Goal: Task Accomplishment & Management: Manage account settings

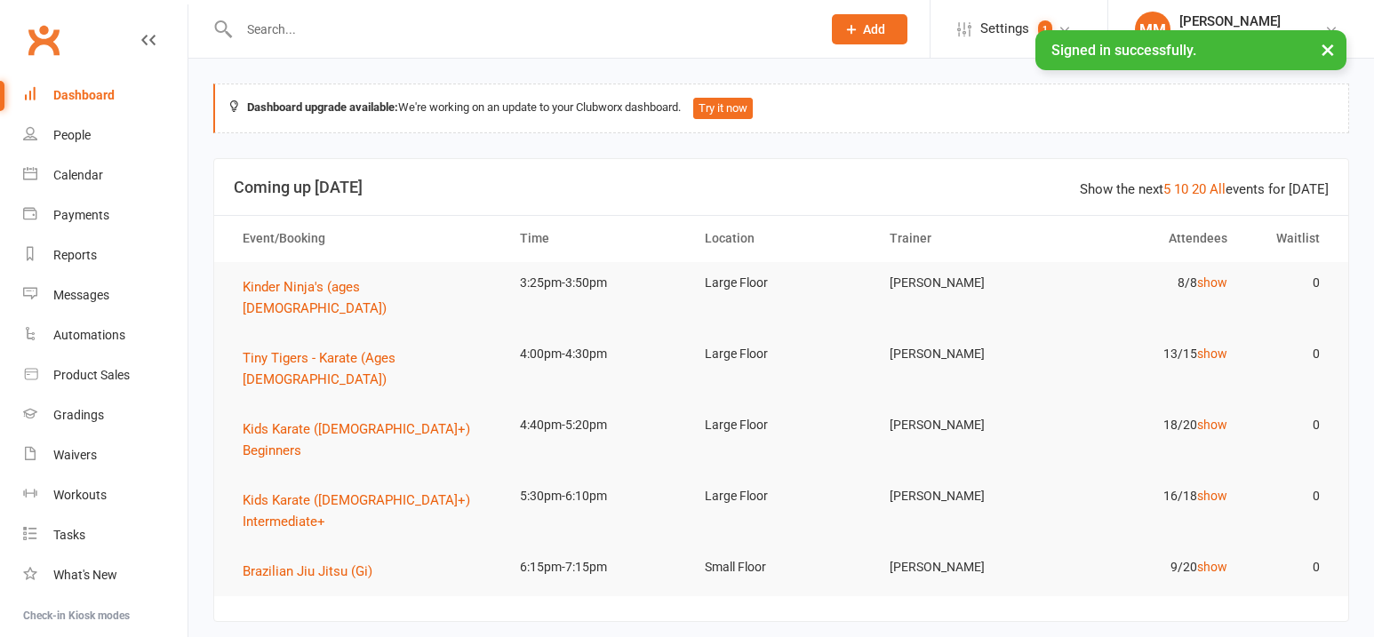
click at [295, 33] on input "text" at bounding box center [521, 29] width 575 height 25
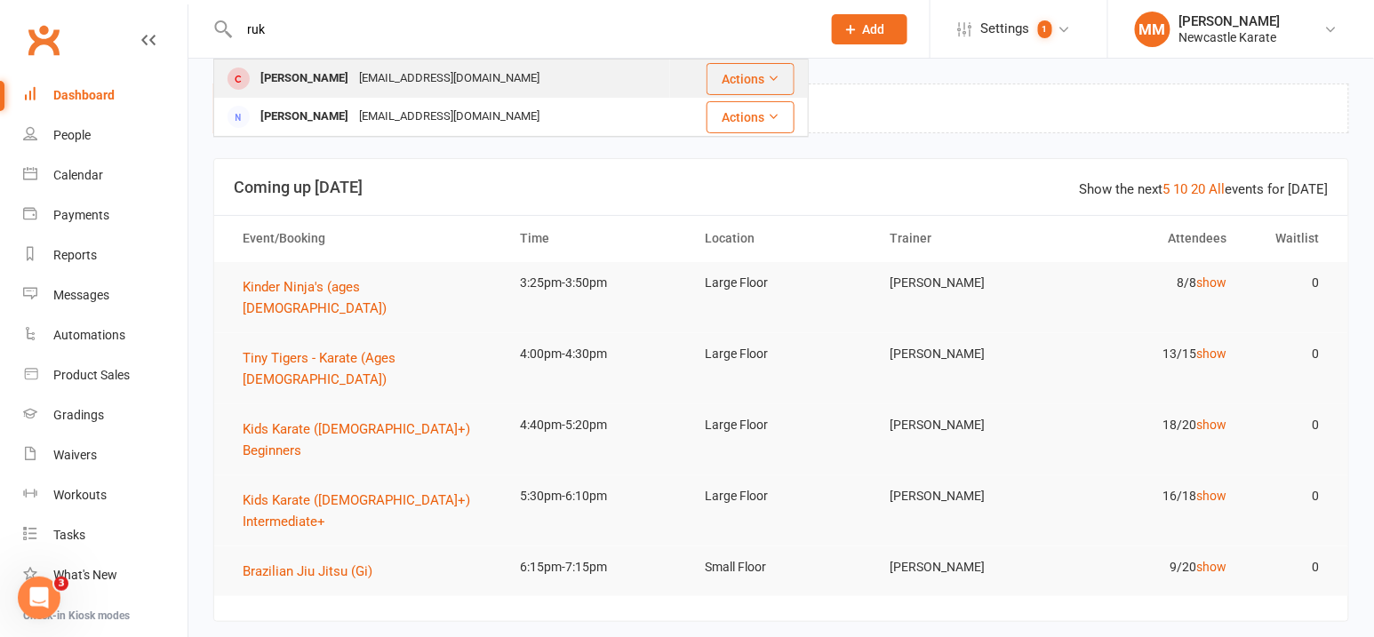
type input "ruk"
click at [311, 79] on div "Rukshmita Kerai" at bounding box center [304, 79] width 99 height 26
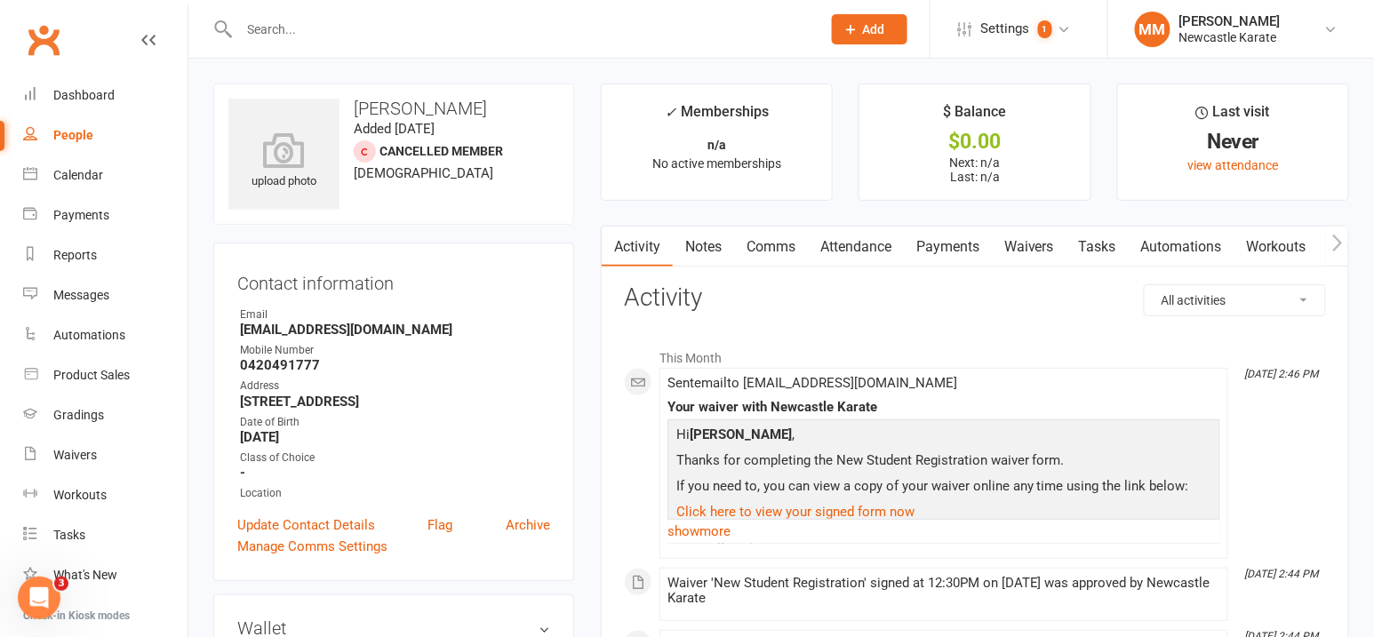
click at [279, 22] on input "text" at bounding box center [521, 29] width 575 height 25
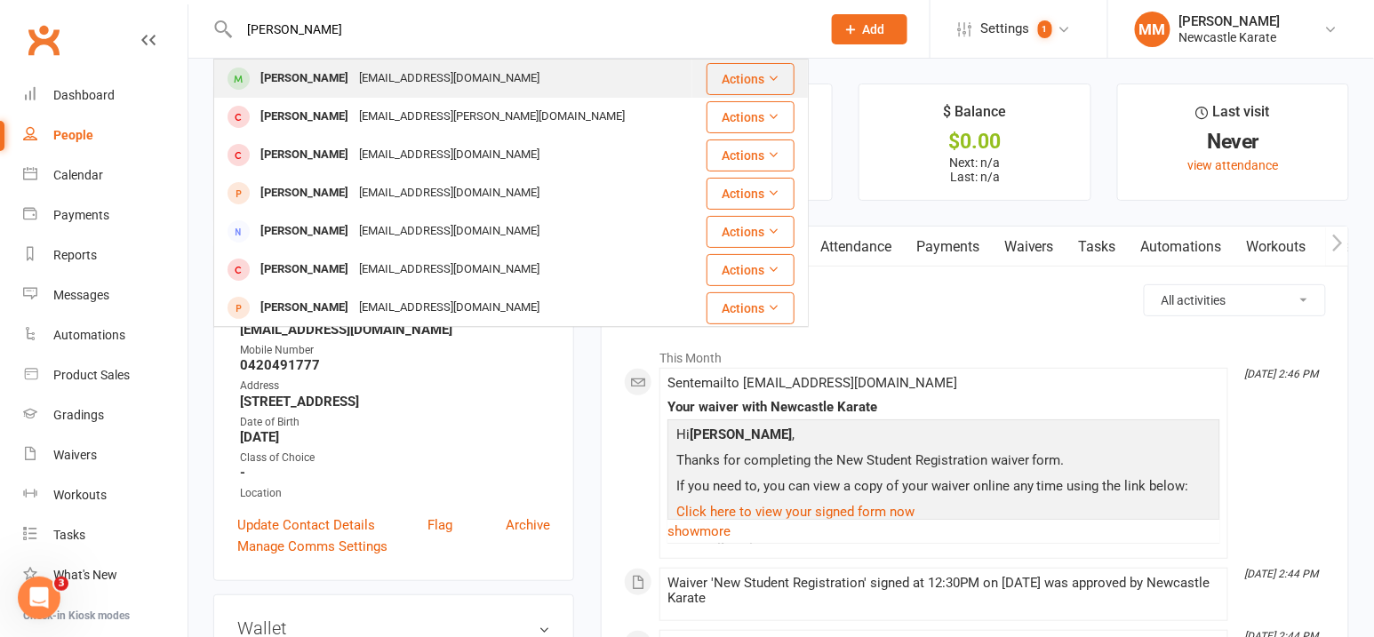
type input "jay veka"
click at [366, 76] on div "[EMAIL_ADDRESS][DOMAIN_NAME]" at bounding box center [449, 79] width 191 height 26
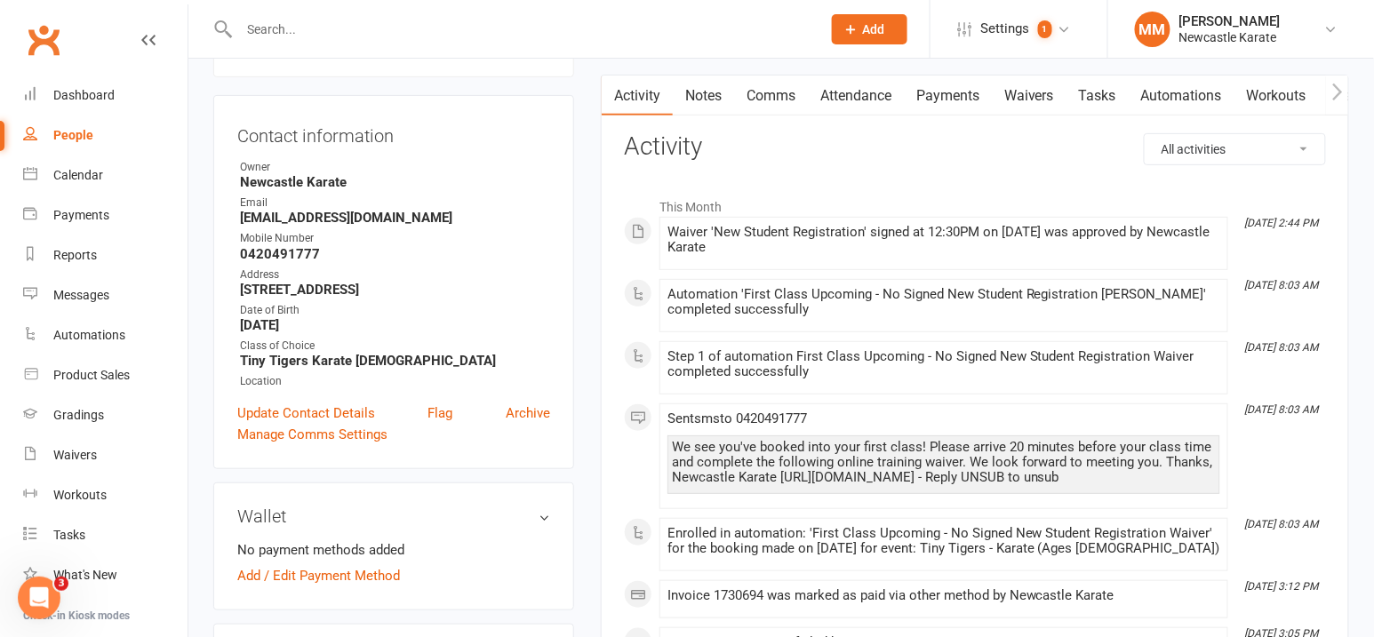
scroll to position [76, 0]
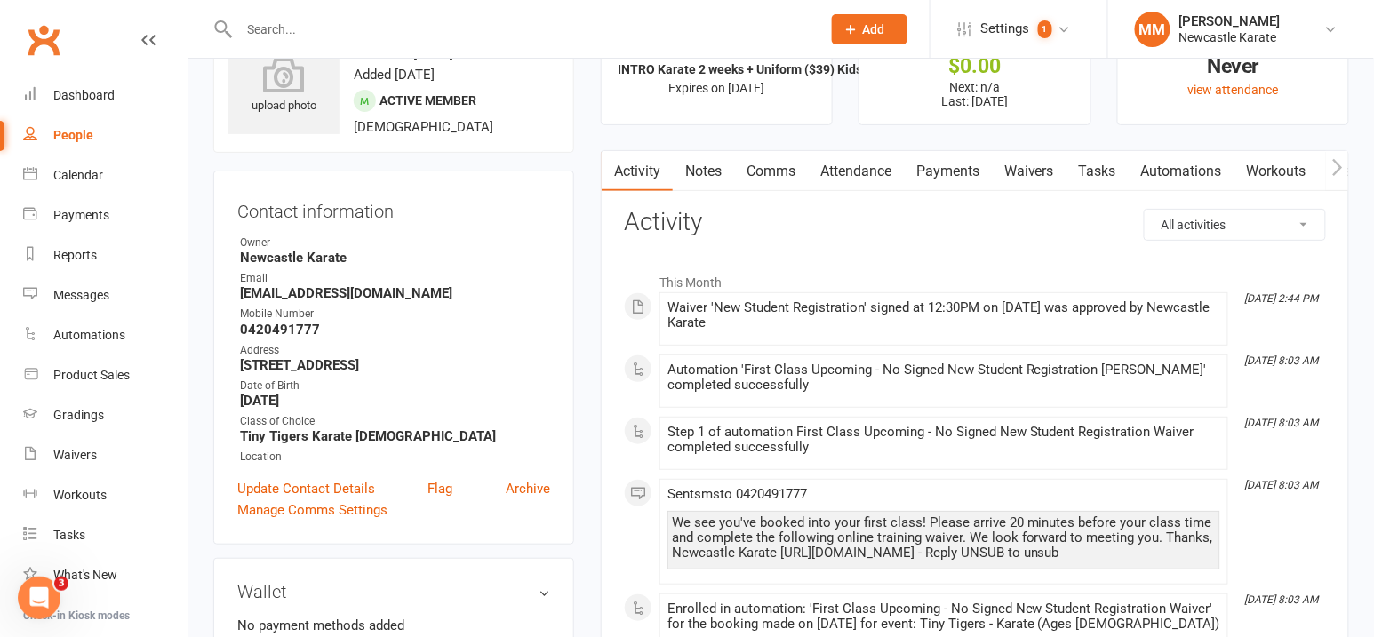
click at [881, 174] on link "Attendance" at bounding box center [856, 171] width 96 height 41
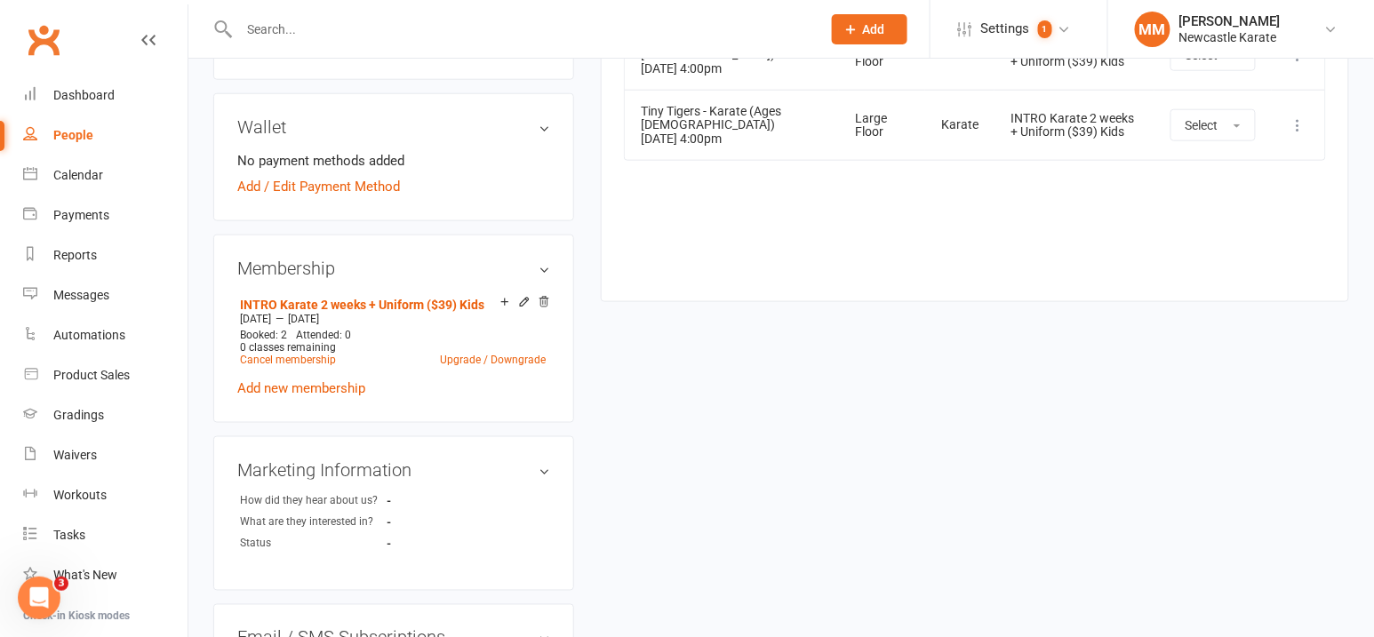
scroll to position [543, 0]
click at [52, 44] on link "Clubworx" at bounding box center [43, 40] width 44 height 44
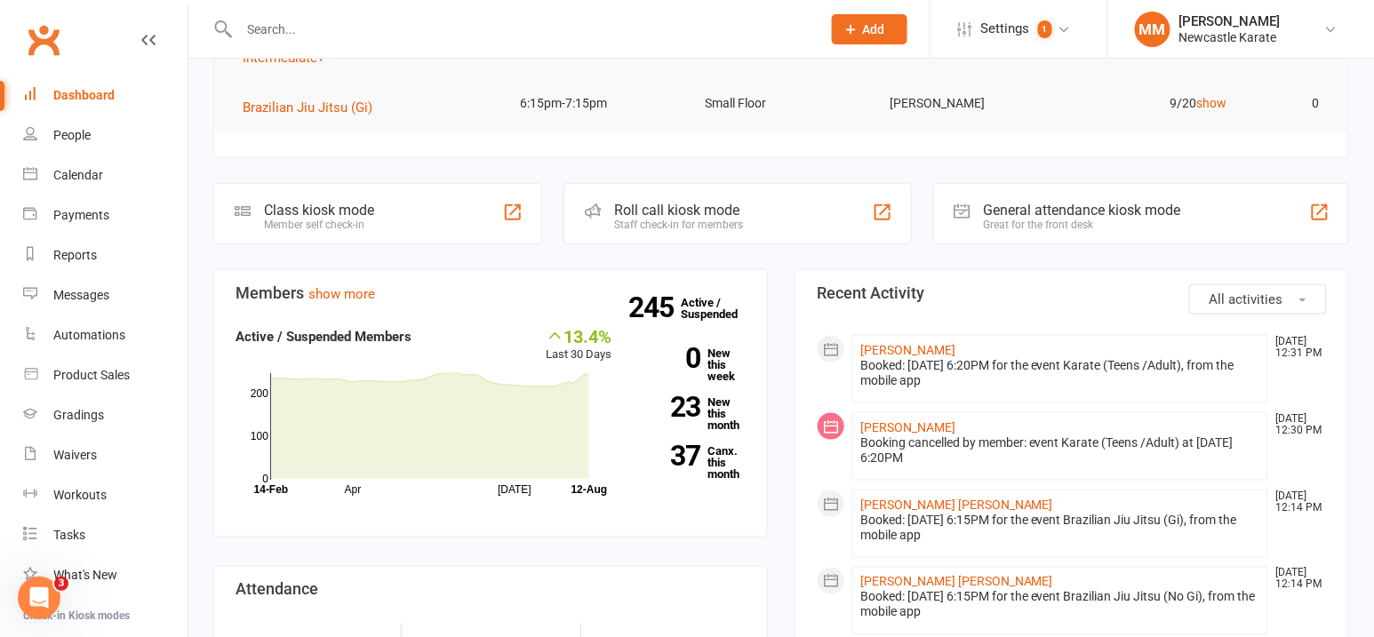
scroll to position [469, 0]
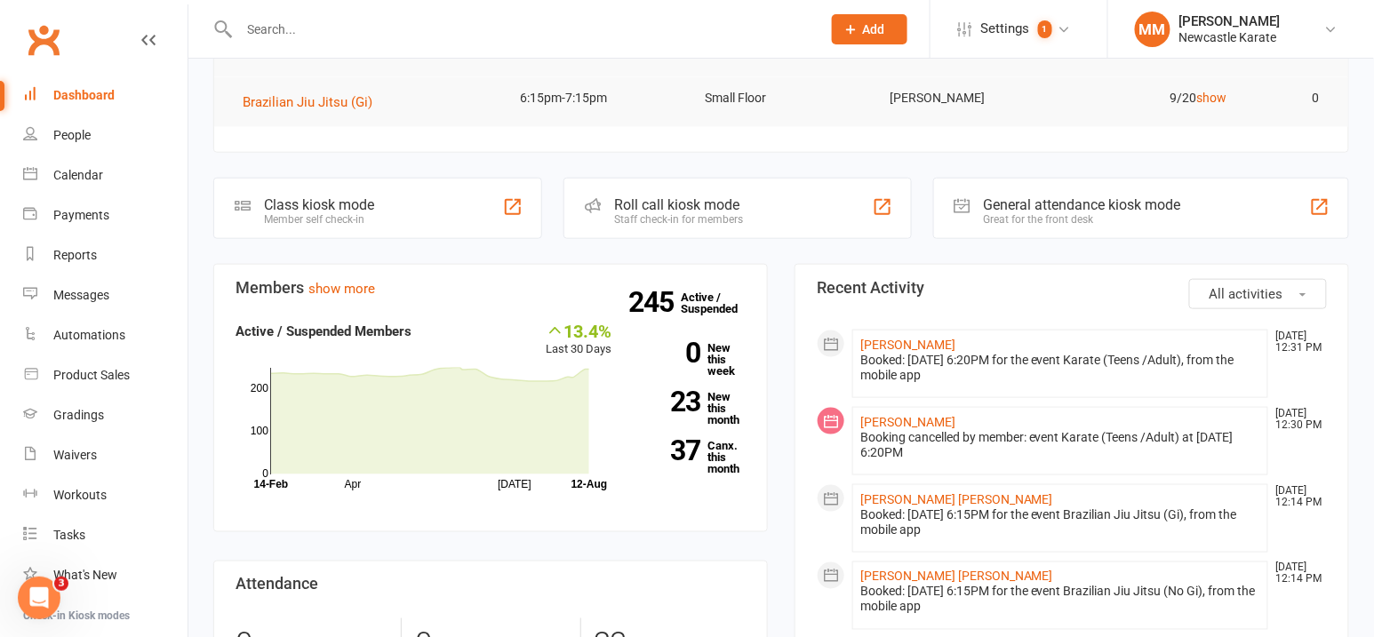
click at [284, 36] on input "text" at bounding box center [521, 29] width 575 height 25
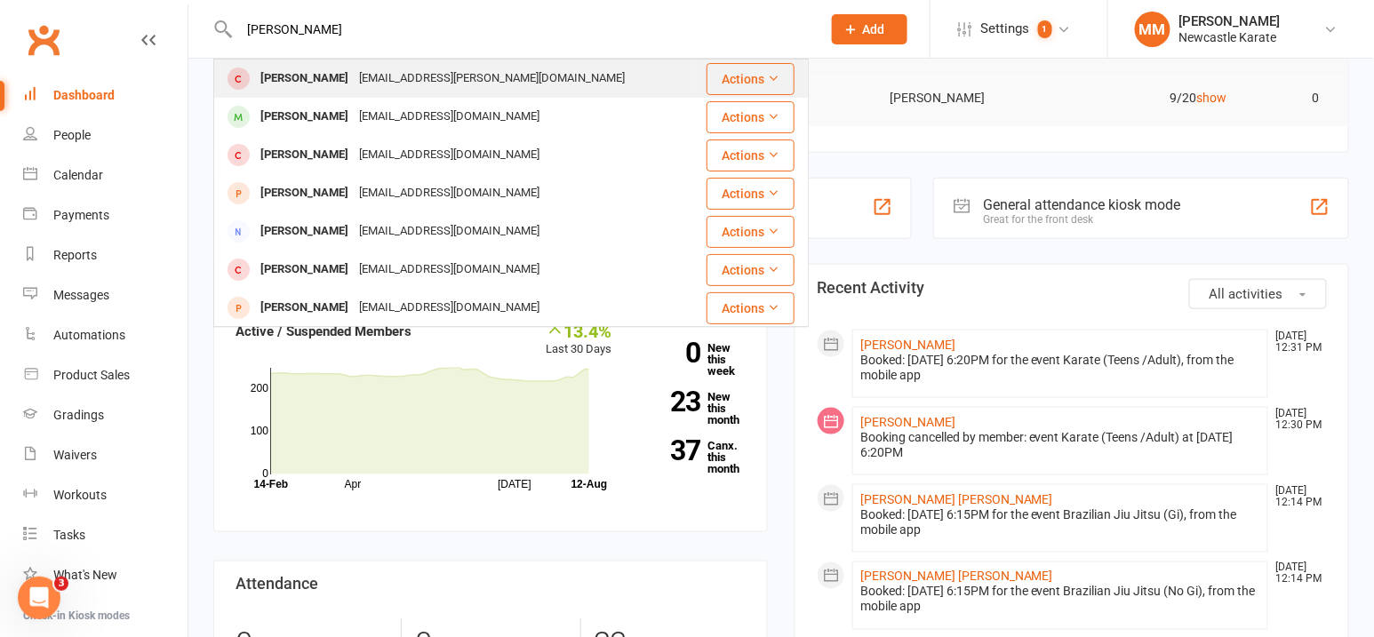
type input "[PERSON_NAME]"
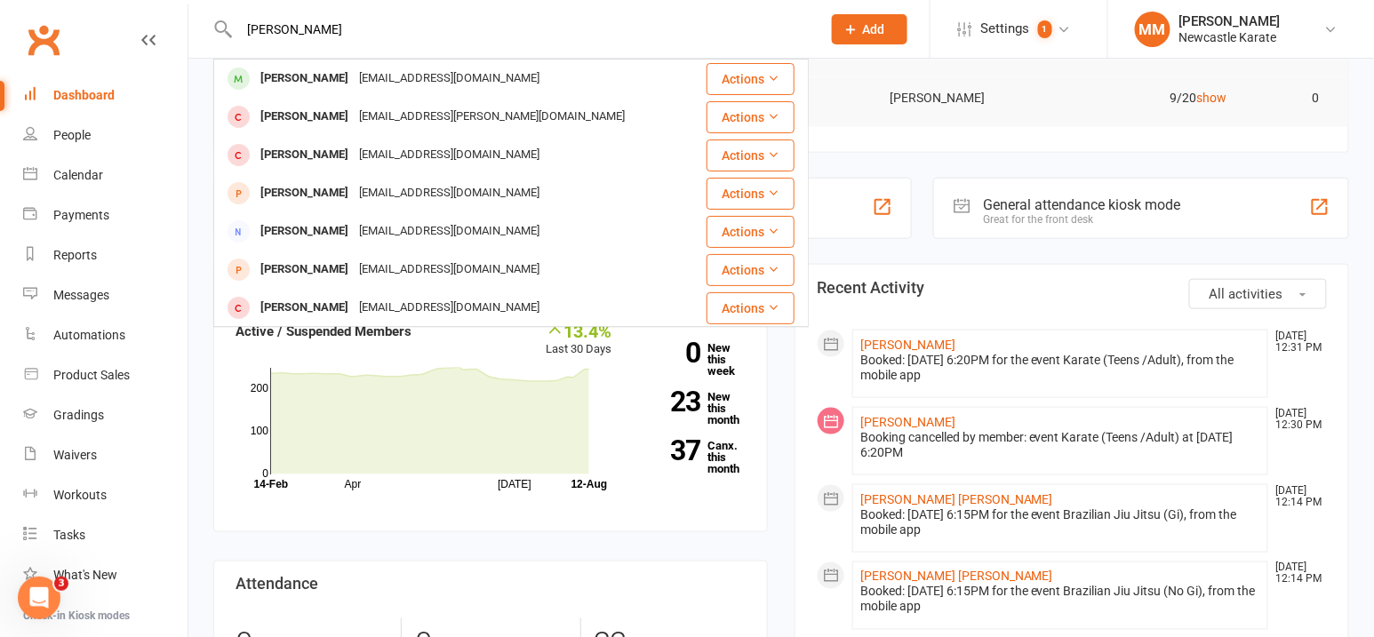
click at [292, 118] on div "[PERSON_NAME]" at bounding box center [304, 117] width 99 height 26
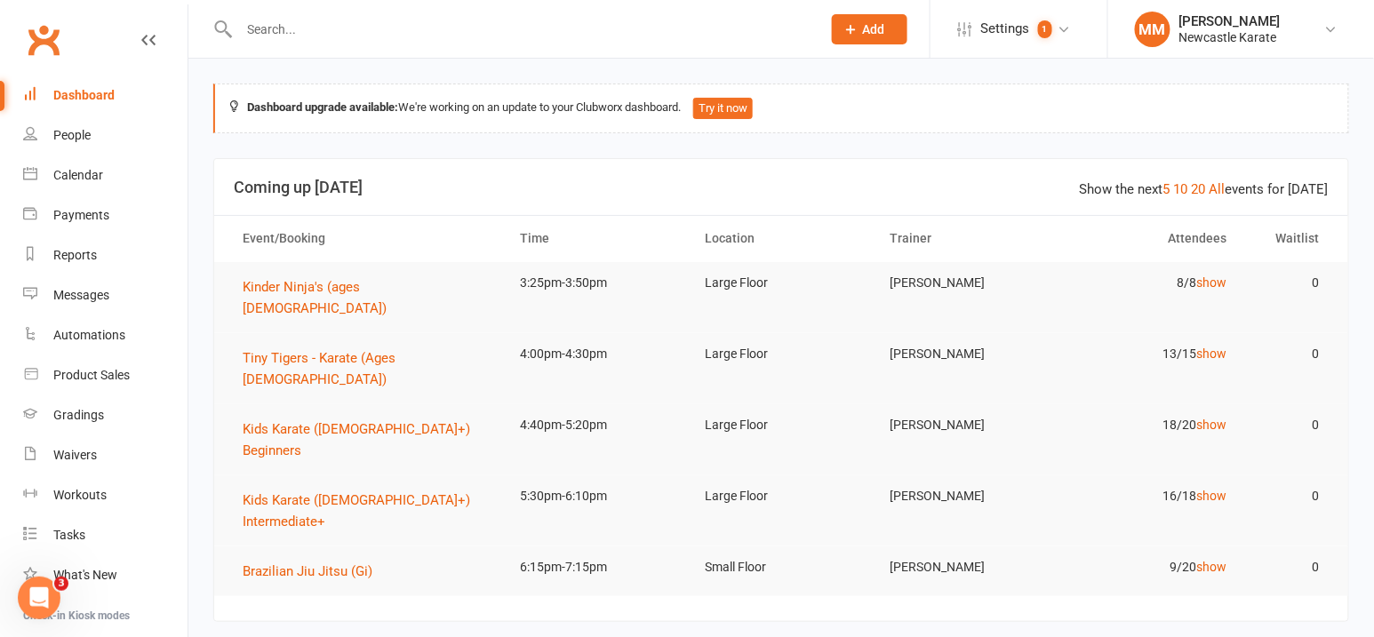
click at [285, 35] on input "text" at bounding box center [521, 29] width 575 height 25
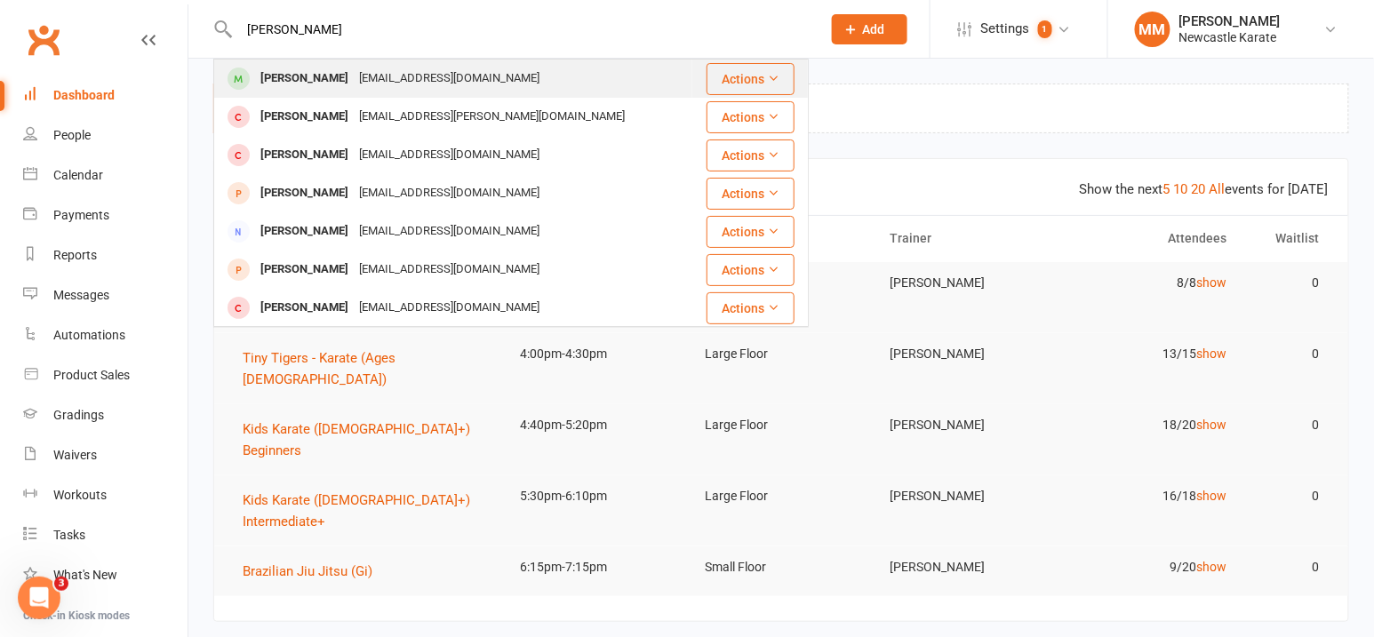
type input "[PERSON_NAME]"
click at [304, 72] on div "[PERSON_NAME]" at bounding box center [304, 79] width 99 height 26
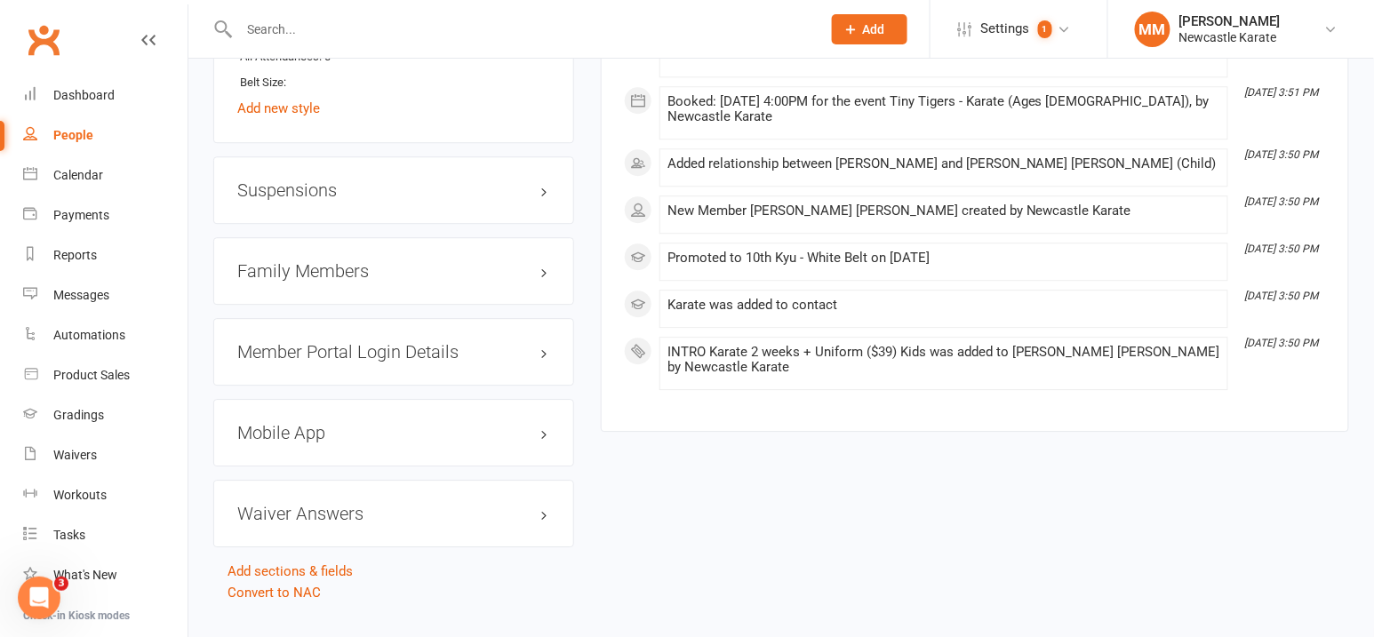
scroll to position [1407, 0]
click at [318, 428] on h3 "Mobile App" at bounding box center [393, 431] width 313 height 20
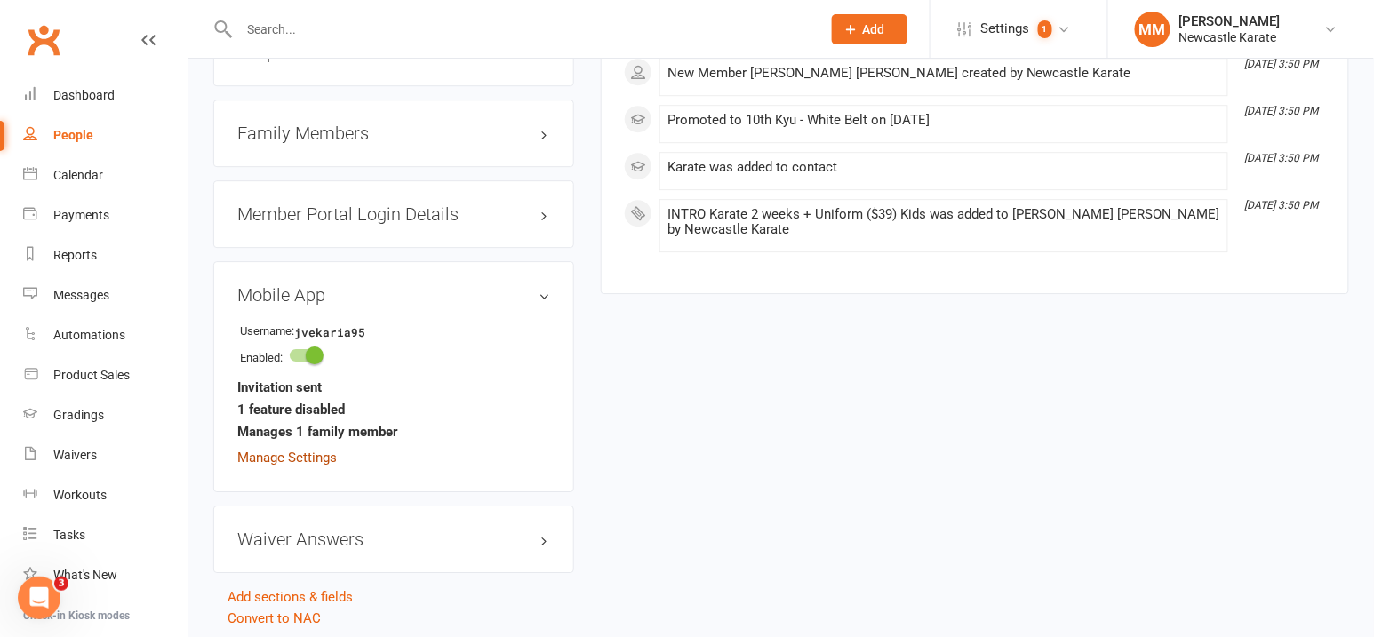
click at [307, 460] on link "Manage Settings" at bounding box center [287, 458] width 100 height 16
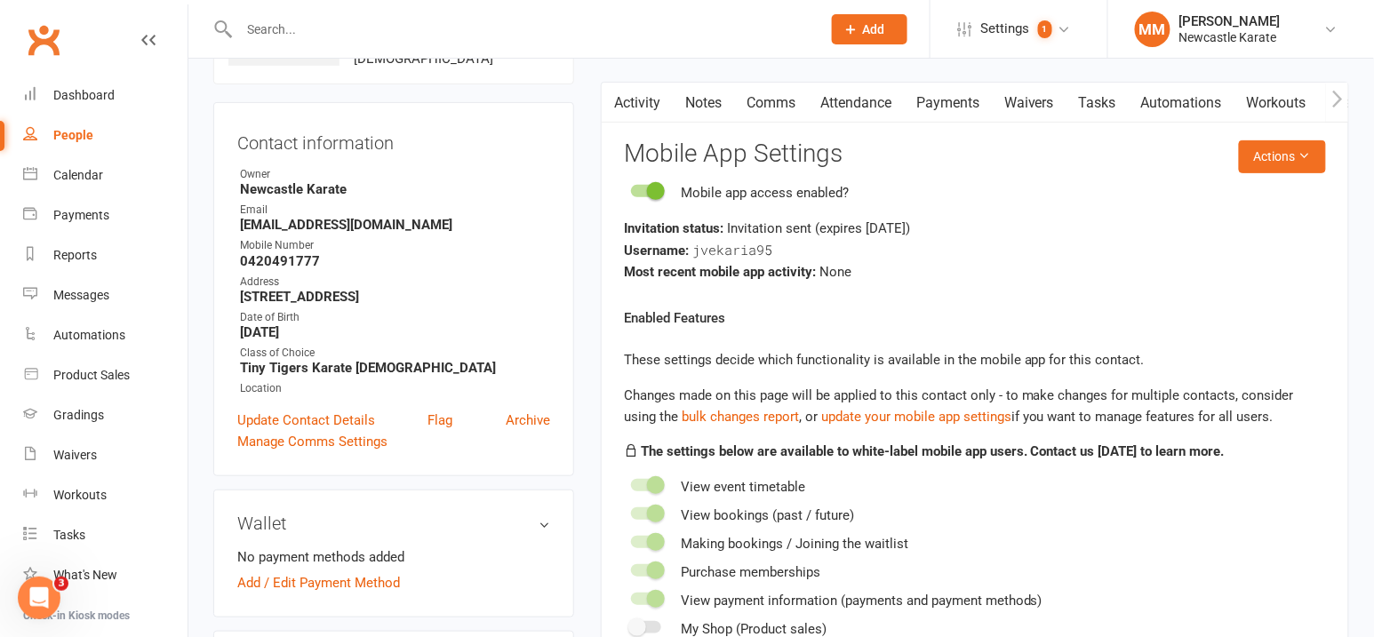
scroll to position [136, 0]
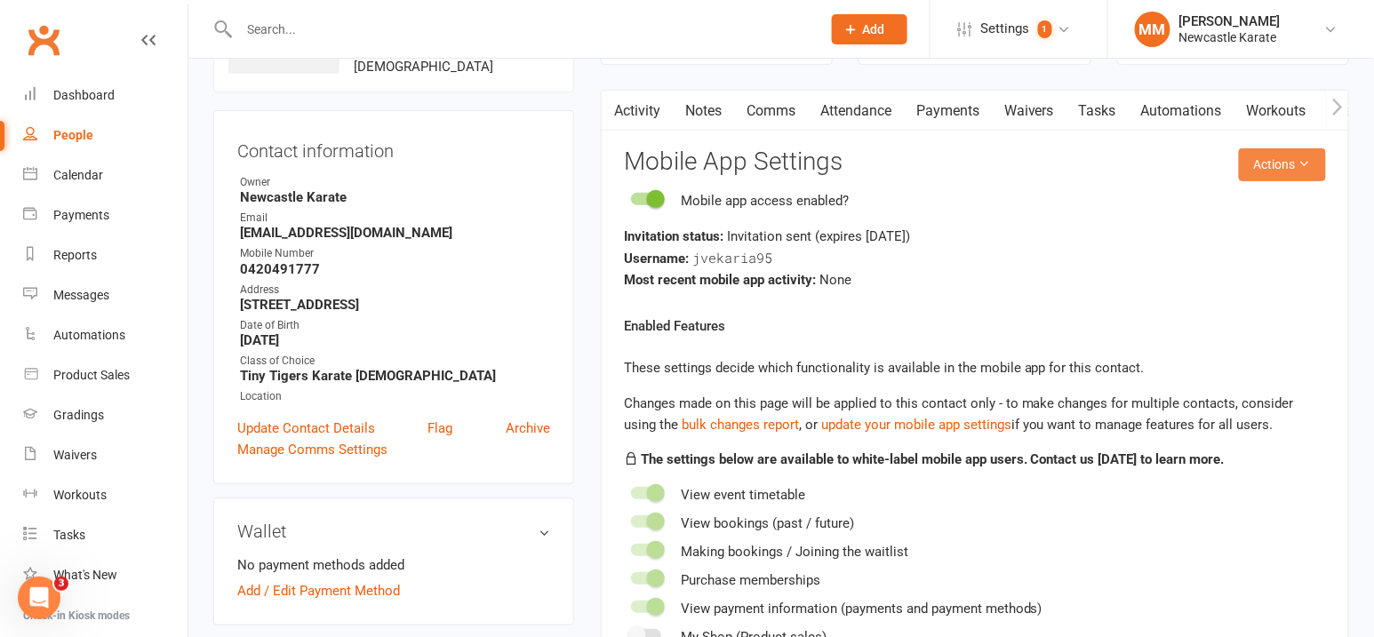
click at [1261, 171] on button "Actions" at bounding box center [1282, 164] width 87 height 32
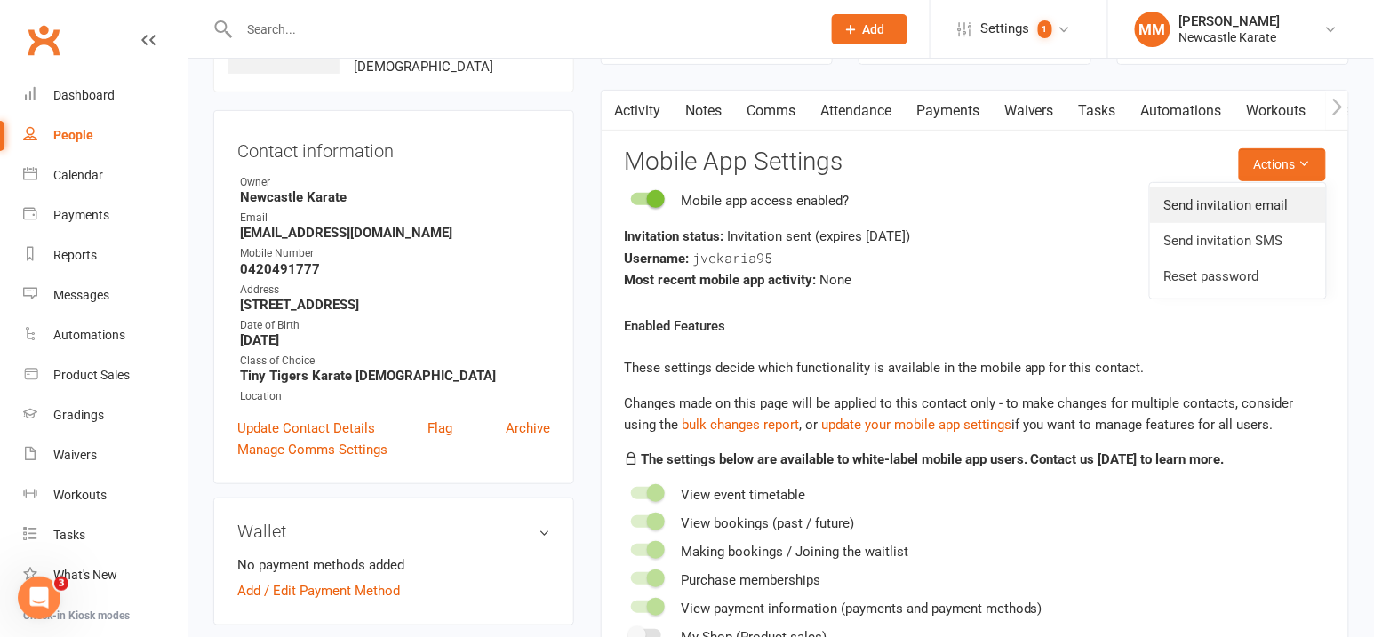
click at [1250, 206] on link "Send invitation email" at bounding box center [1238, 206] width 176 height 36
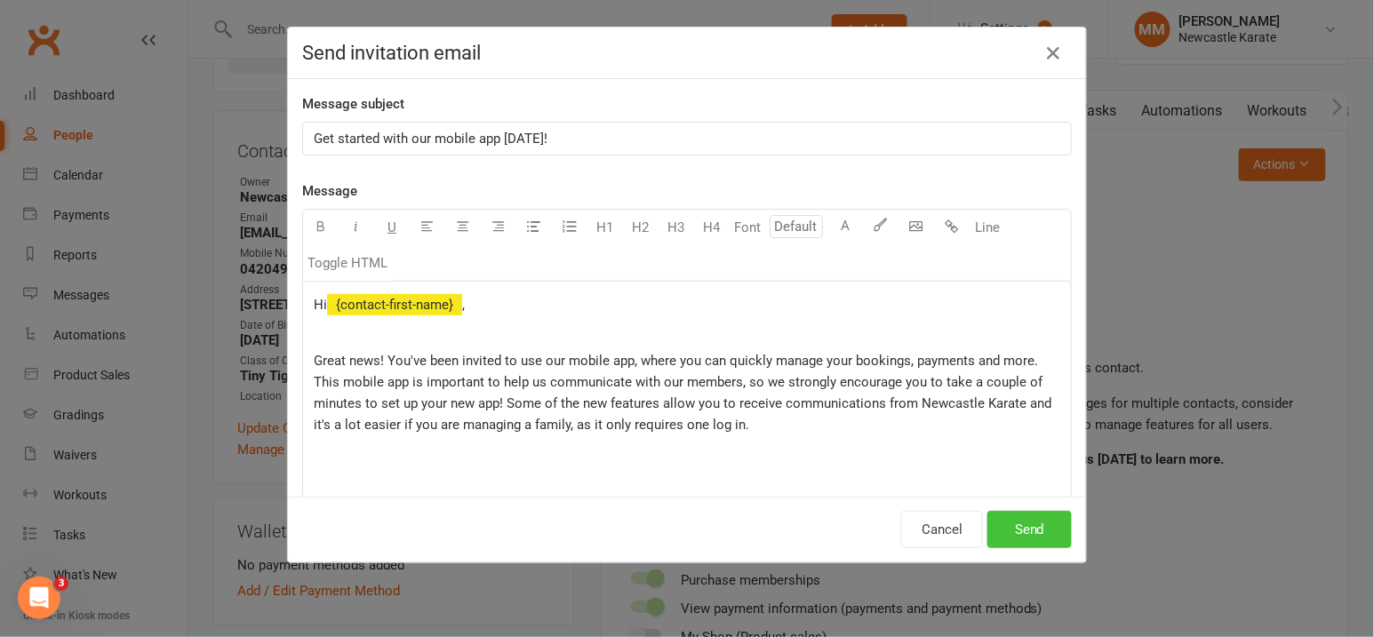
click at [1029, 531] on button "Send" at bounding box center [1030, 529] width 84 height 37
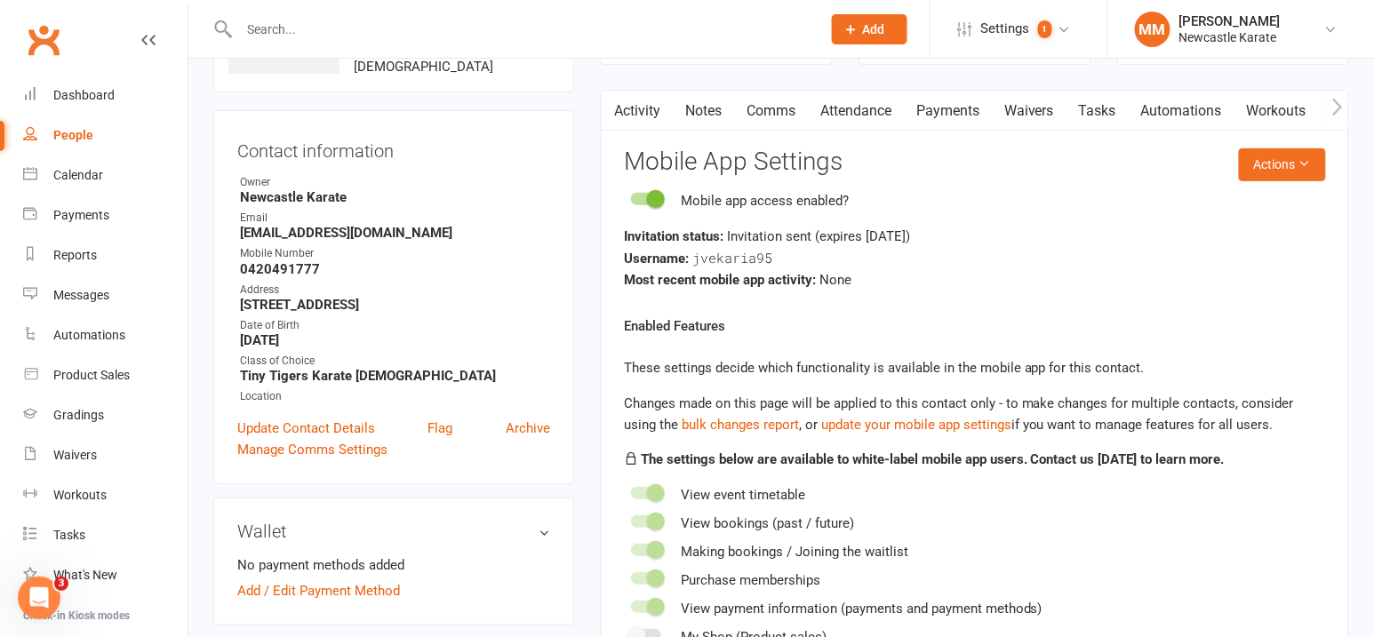
click at [52, 29] on link "Clubworx" at bounding box center [43, 40] width 44 height 44
